Goal: Navigation & Orientation: Find specific page/section

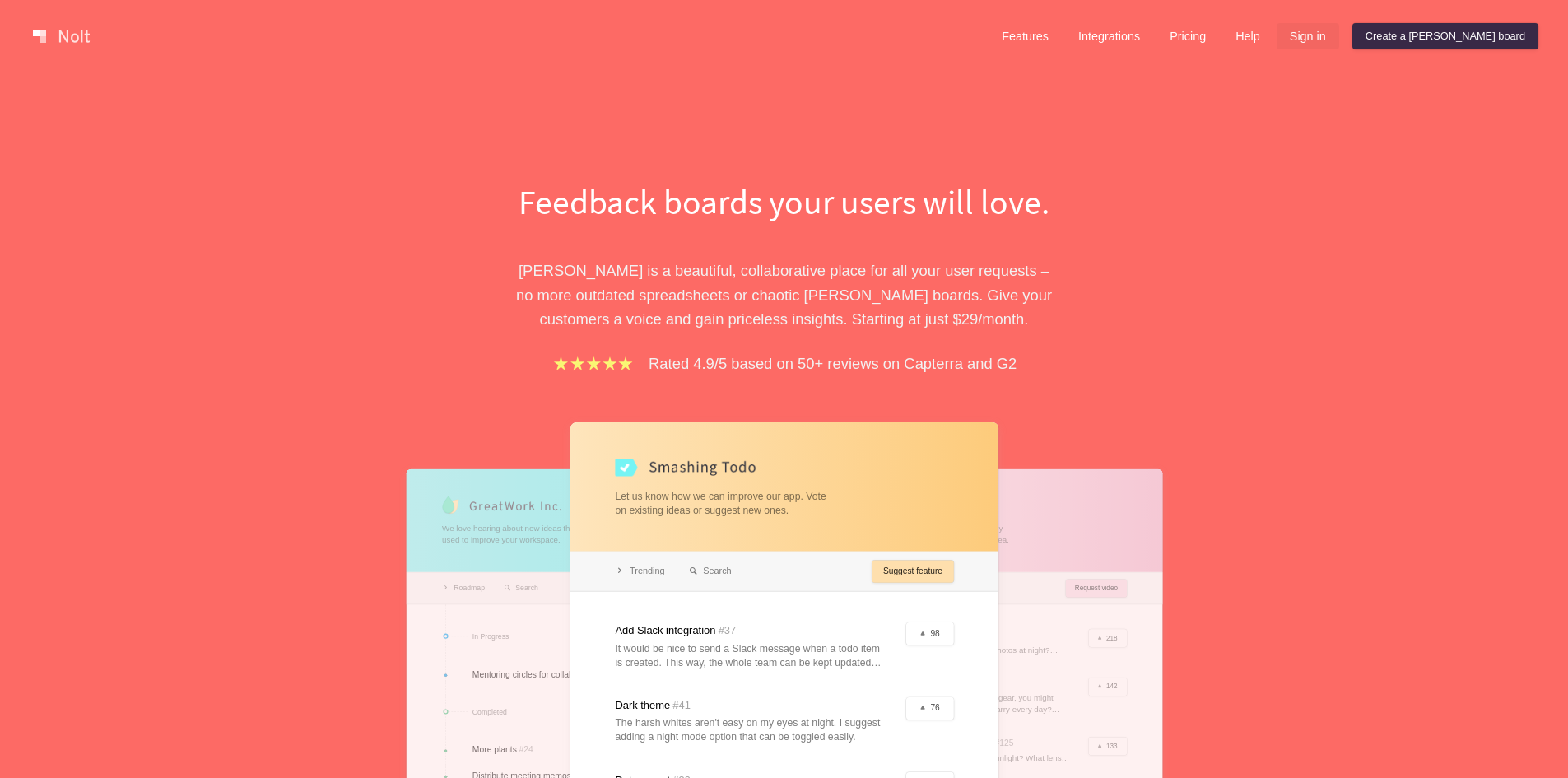
click at [1339, 41] on link "Sign in" at bounding box center [1307, 36] width 63 height 26
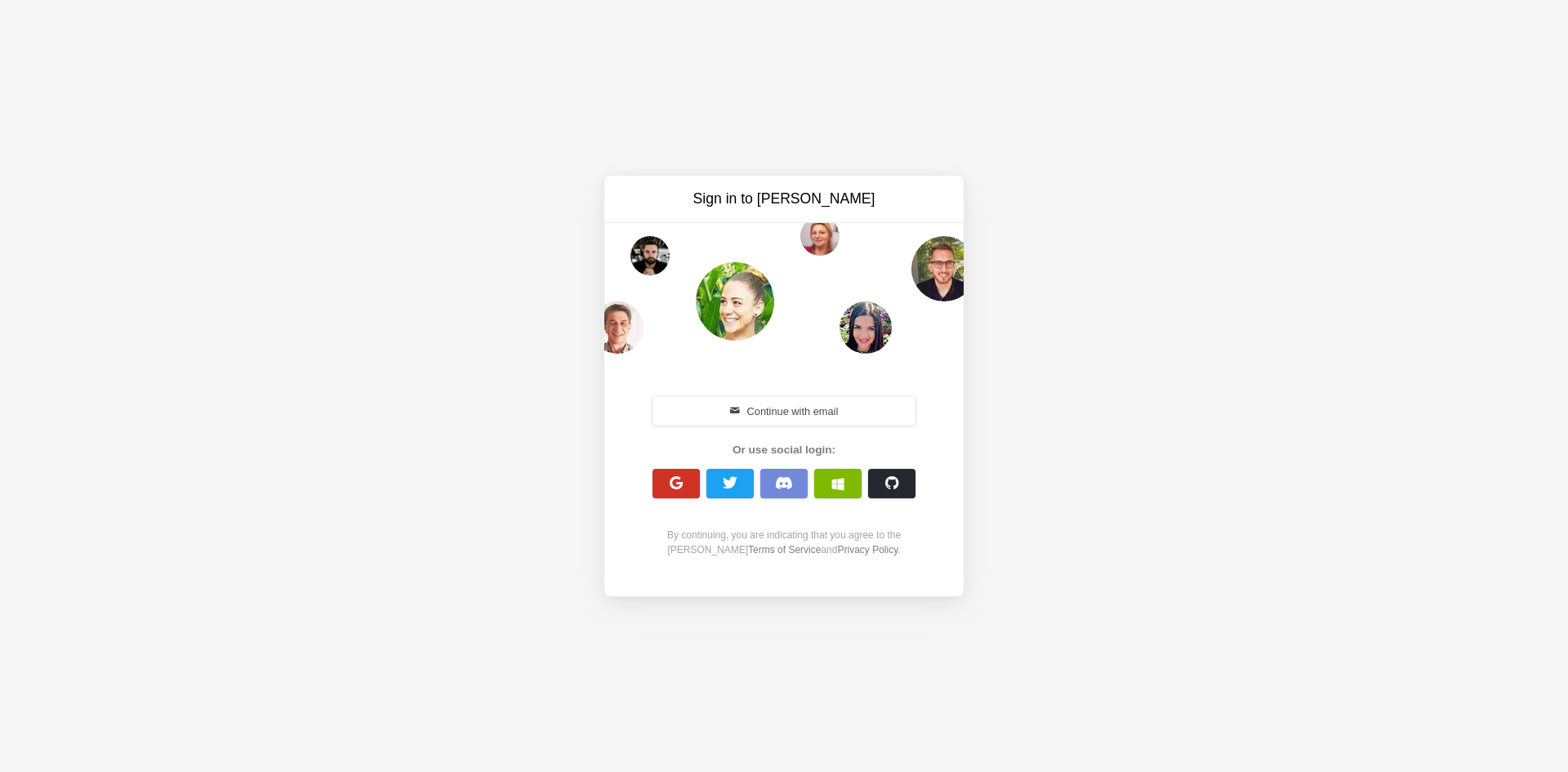
click at [687, 482] on button "button" at bounding box center [676, 483] width 48 height 29
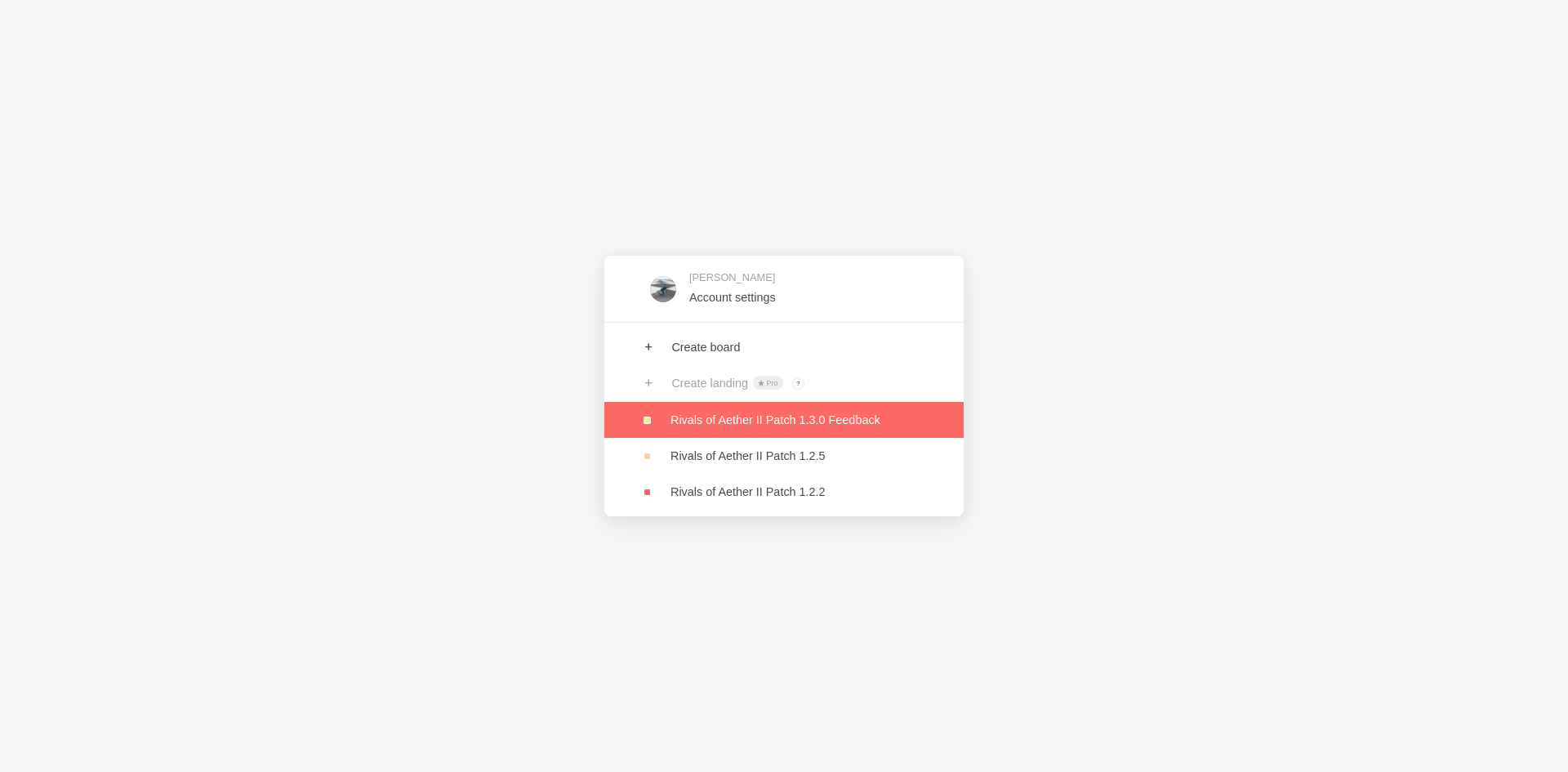
click at [695, 422] on link at bounding box center [784, 419] width 360 height 36
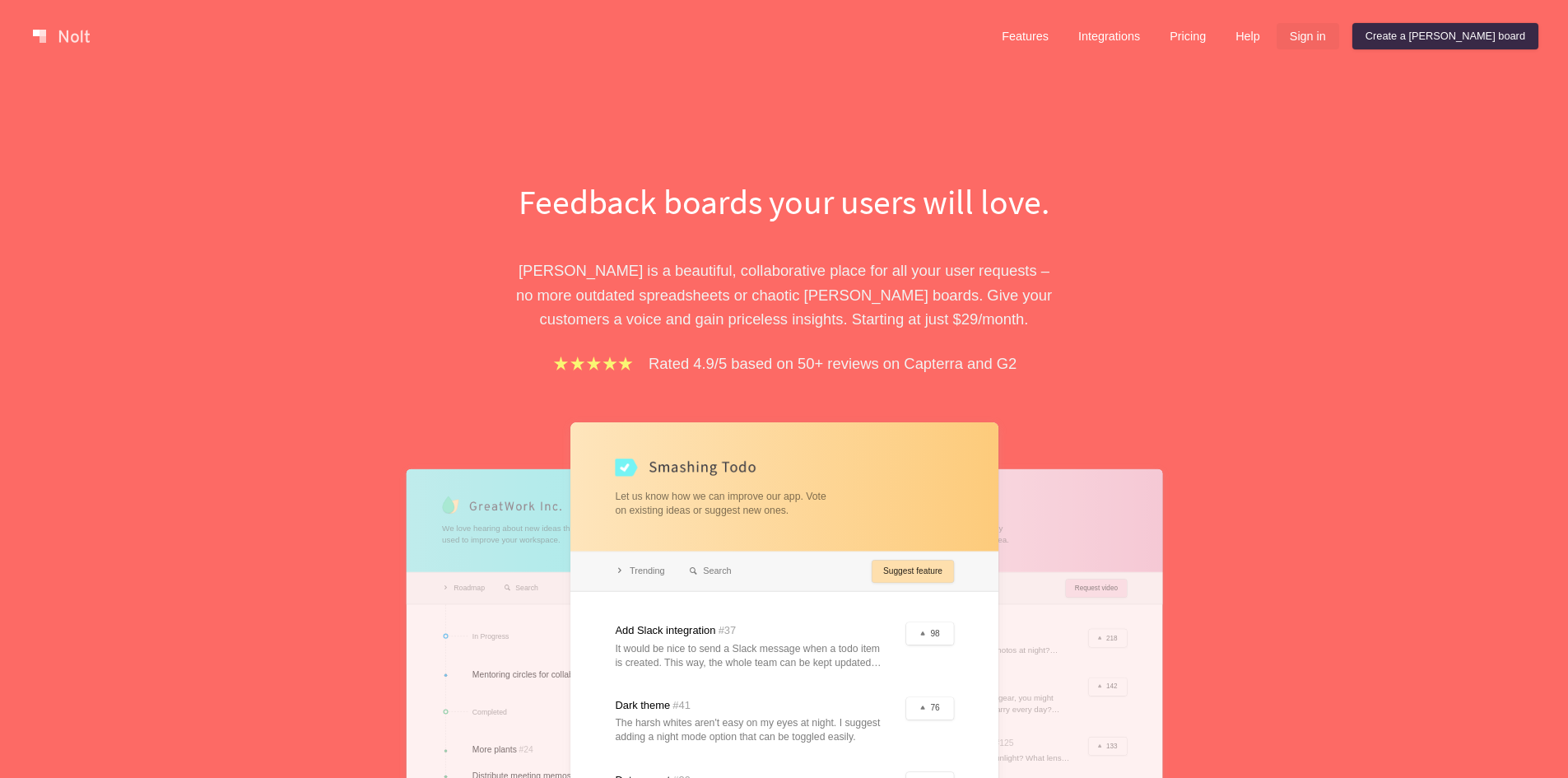
click at [1339, 30] on link "Sign in" at bounding box center [1307, 36] width 63 height 26
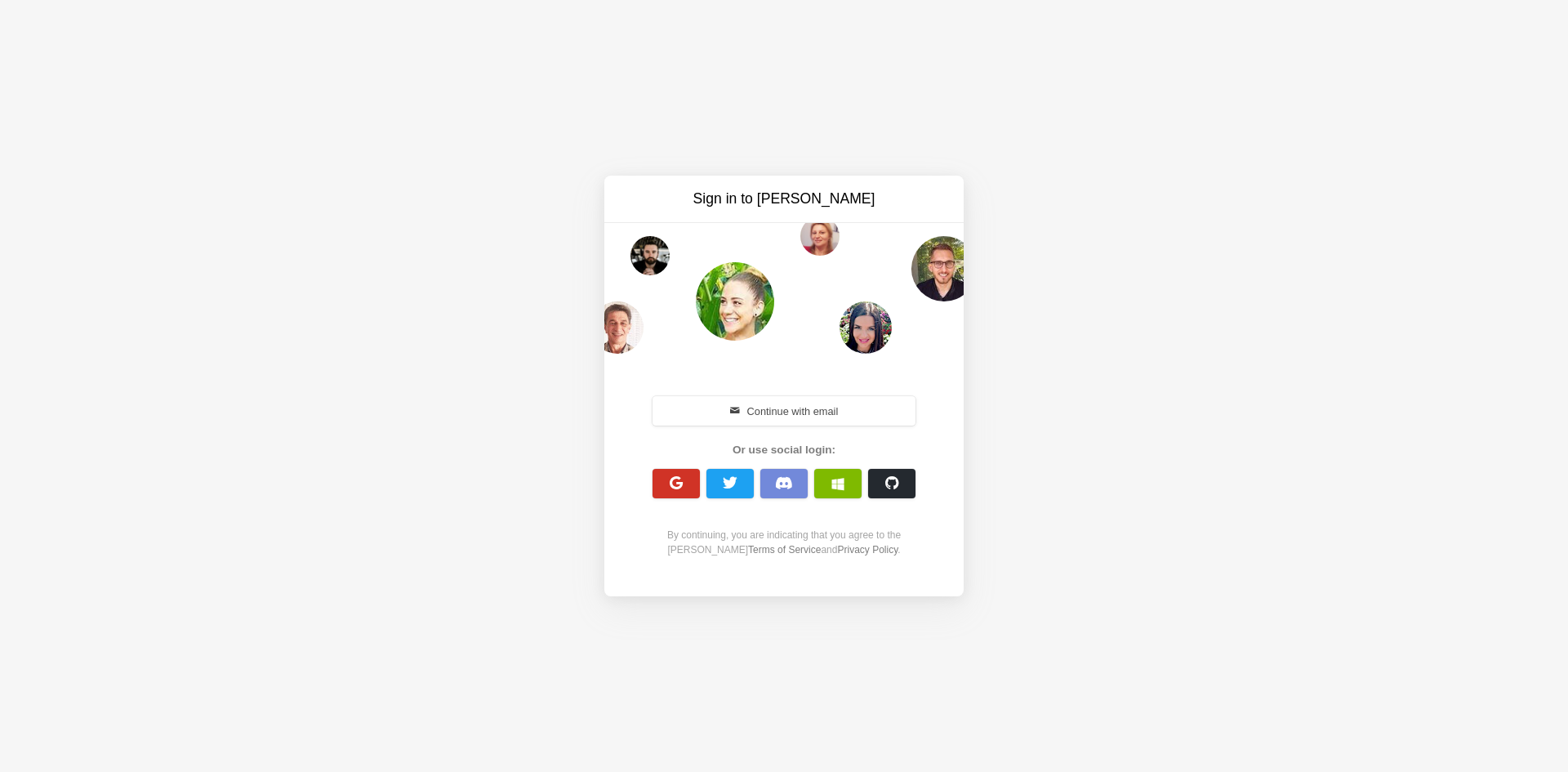
click at [681, 487] on span "button" at bounding box center [677, 483] width 16 height 16
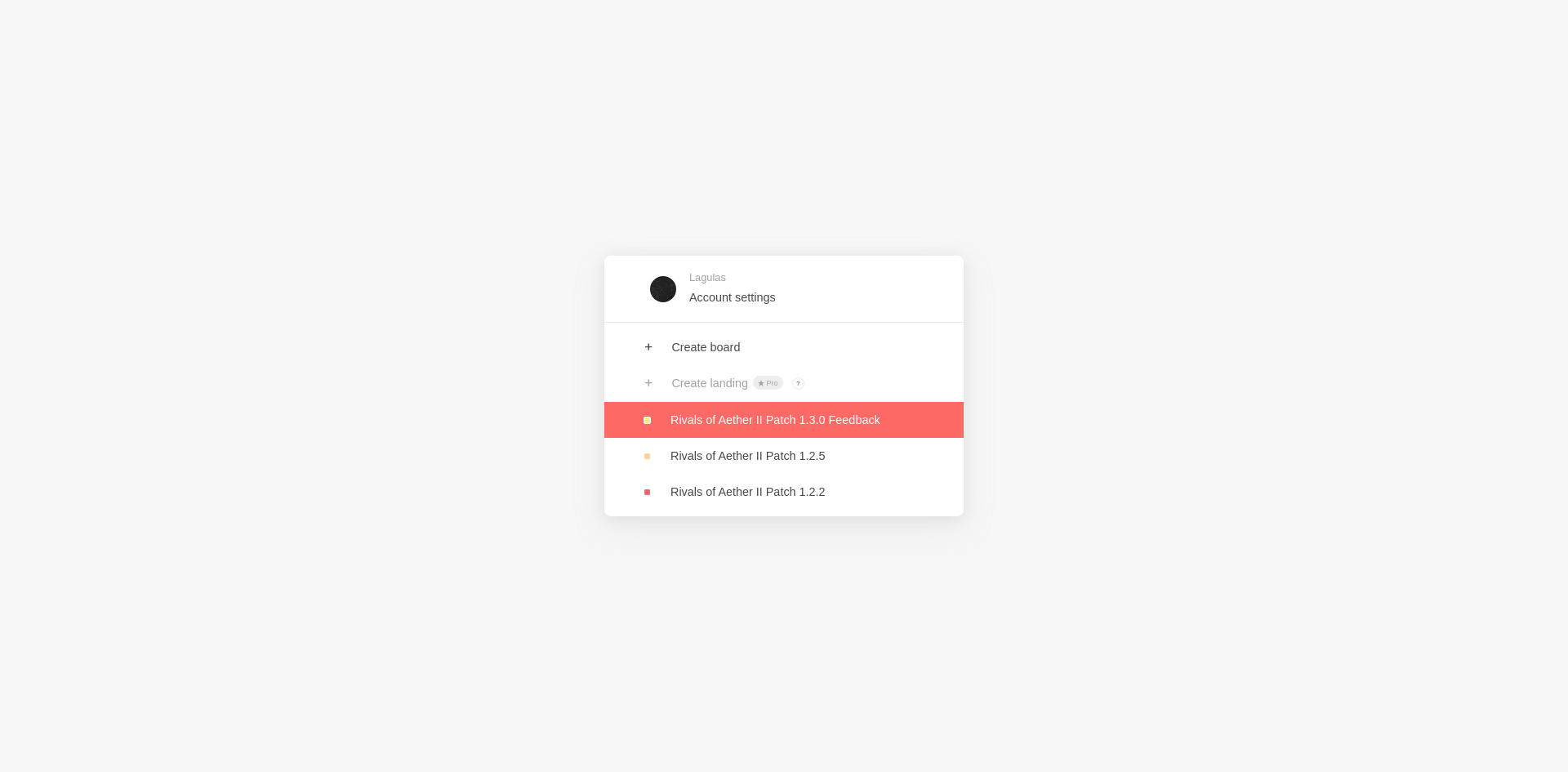
click at [769, 414] on link at bounding box center [784, 419] width 360 height 36
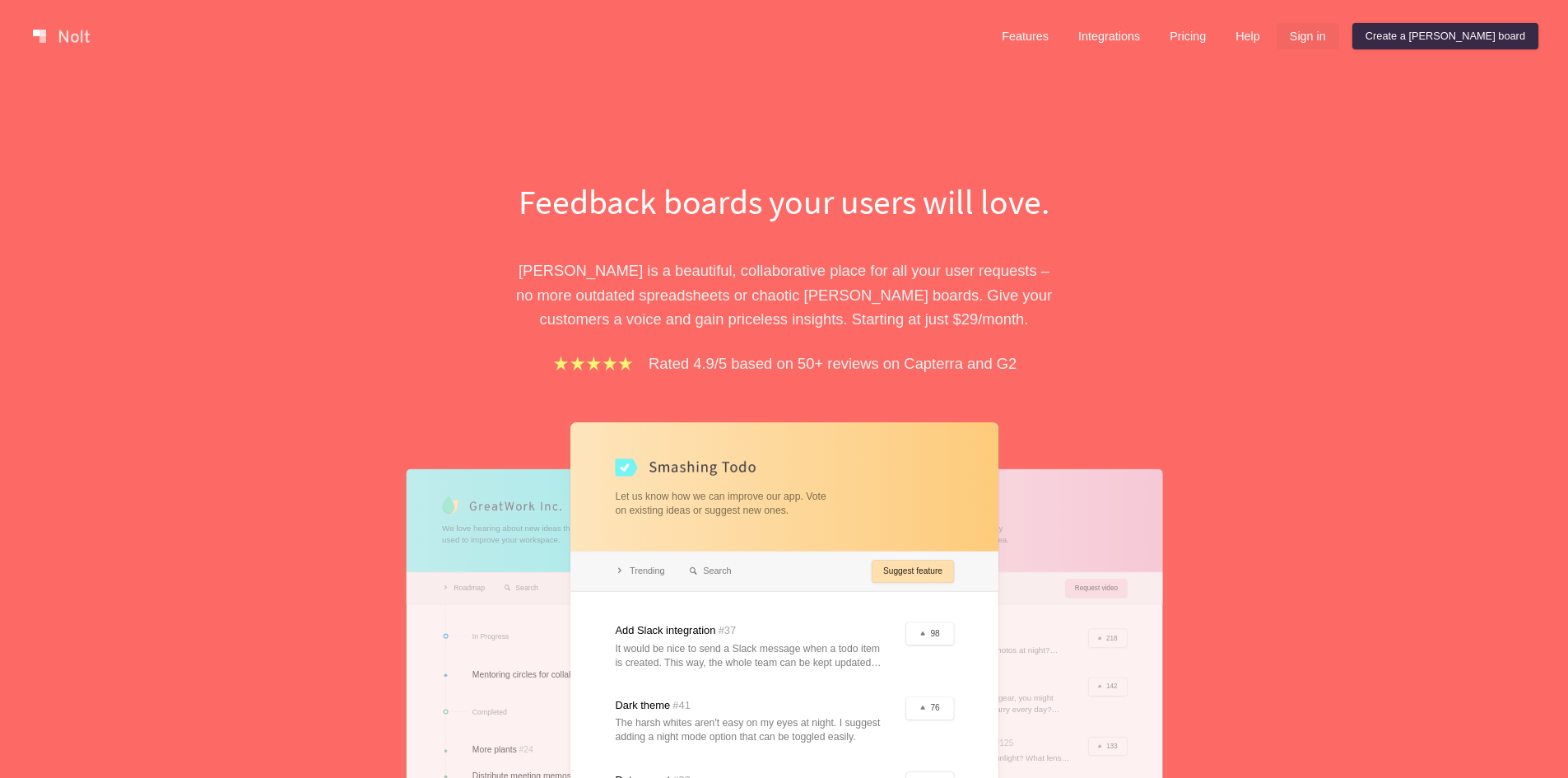
click at [1339, 35] on link "Sign in" at bounding box center [1307, 36] width 63 height 26
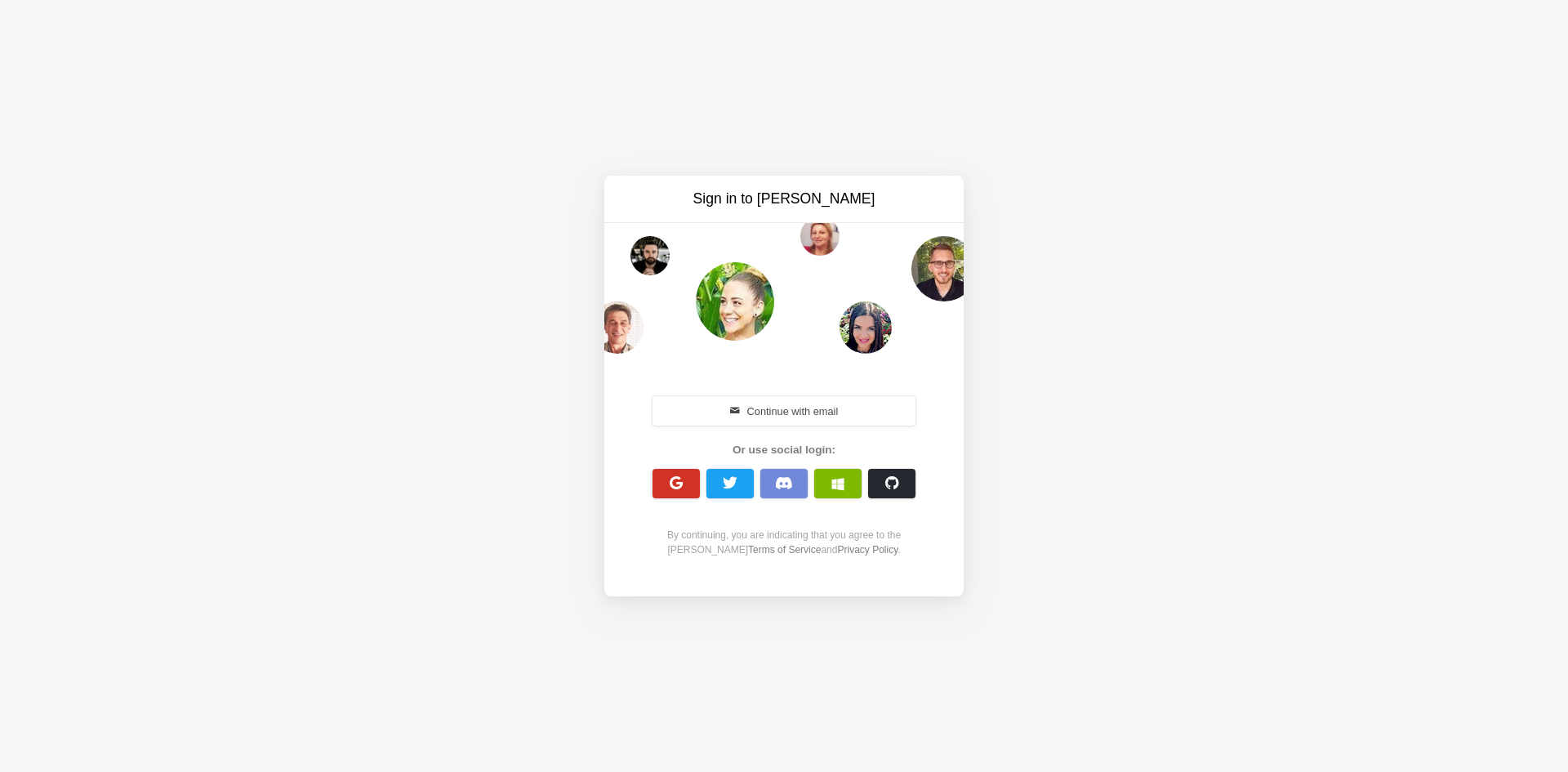
click at [671, 471] on button "button" at bounding box center [676, 483] width 48 height 29
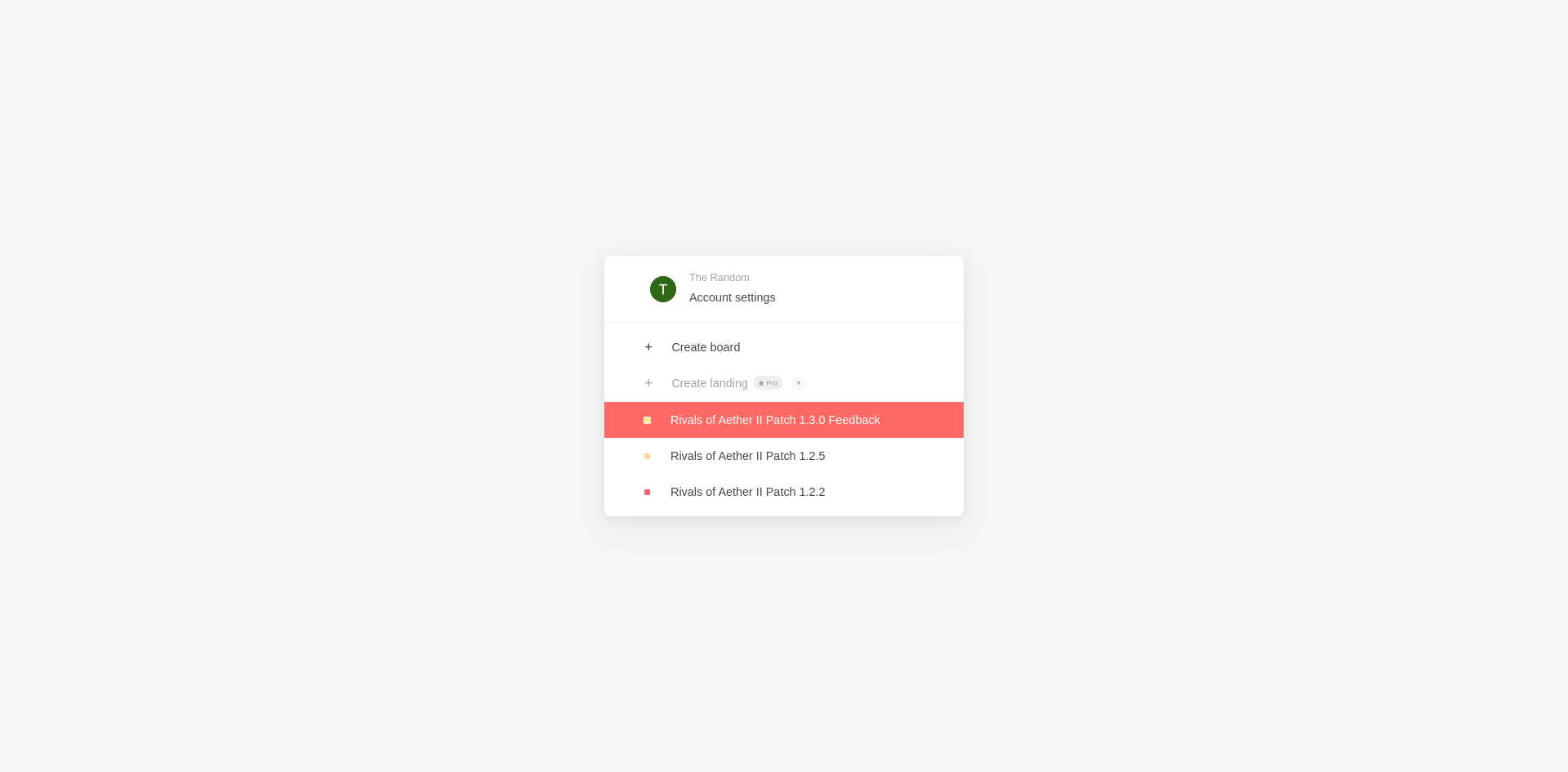
click at [774, 412] on link at bounding box center [784, 419] width 360 height 36
